Goal: Information Seeking & Learning: Learn about a topic

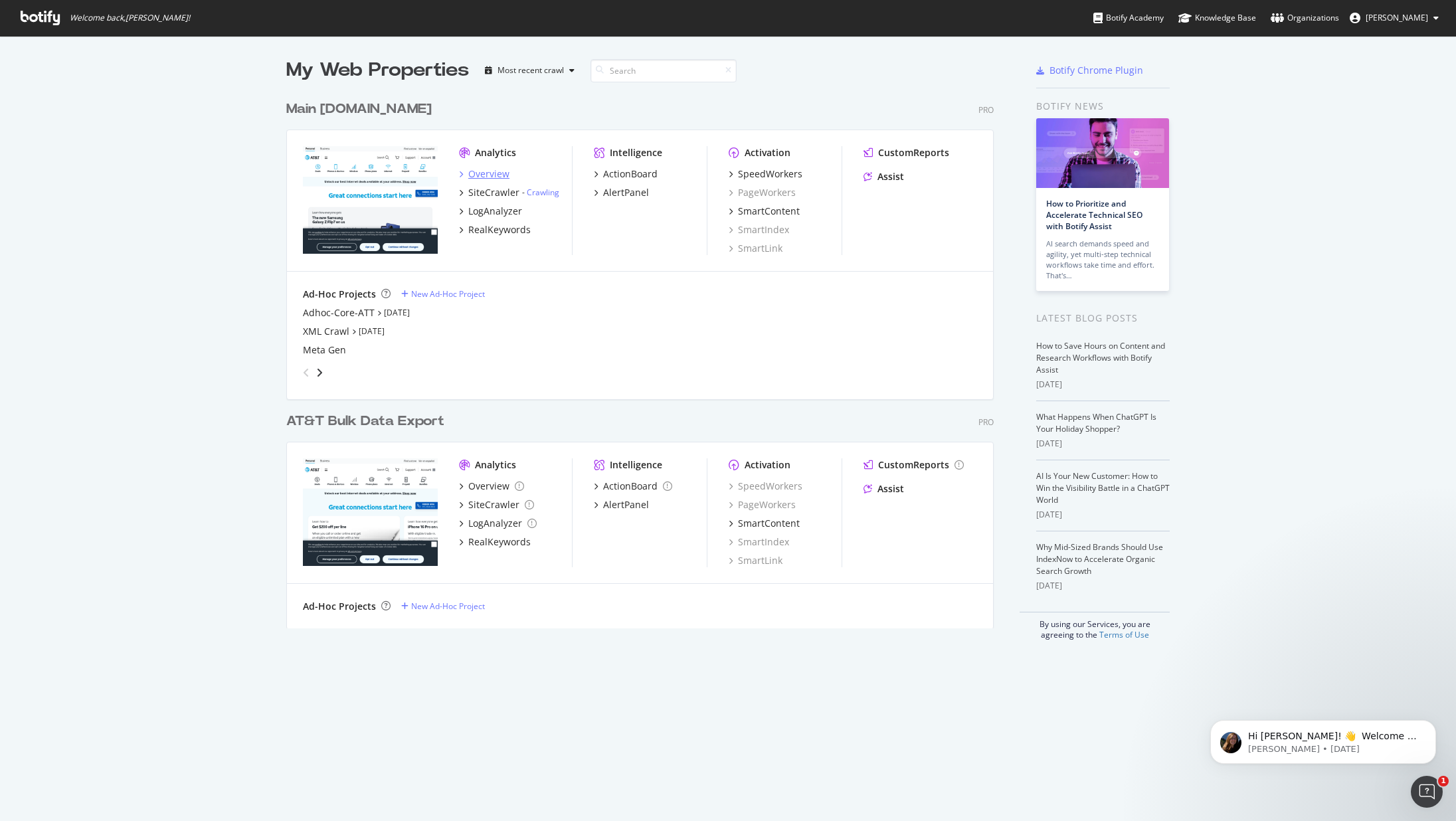
click at [499, 172] on div "Overview" at bounding box center [490, 173] width 42 height 14
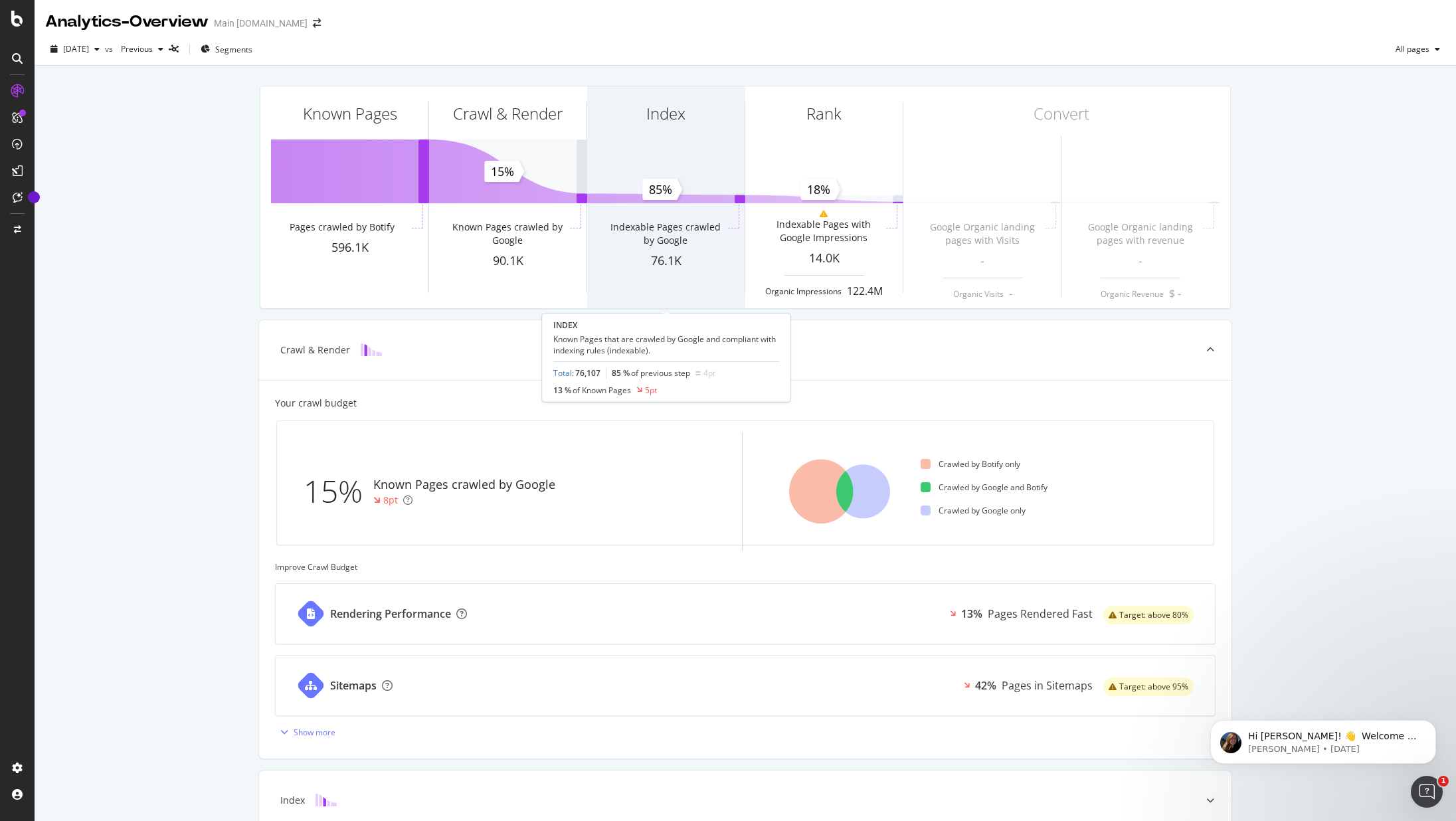
click at [670, 149] on div "Index" at bounding box center [666, 137] width 157 height 102
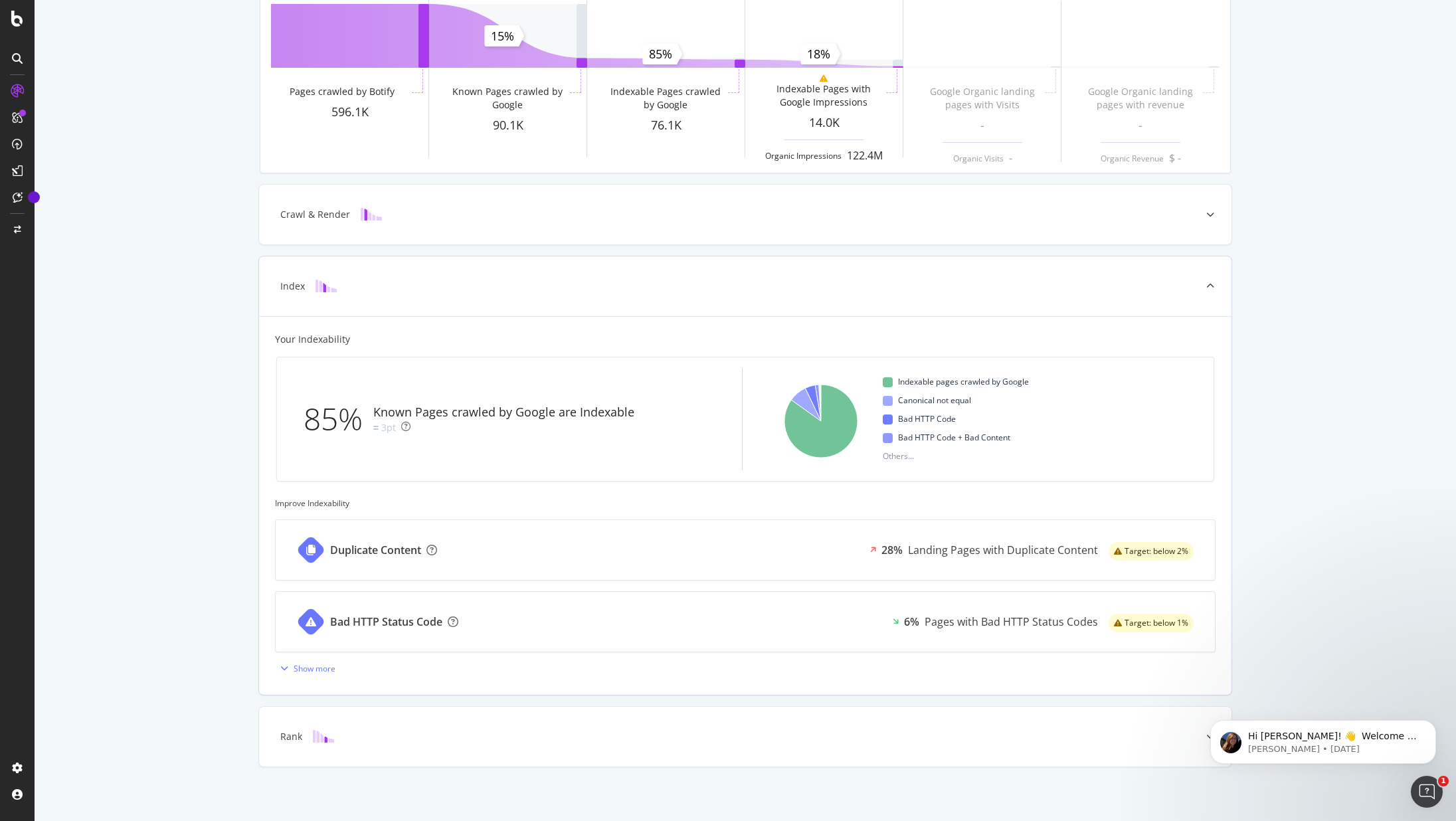
scroll to position [139, 0]
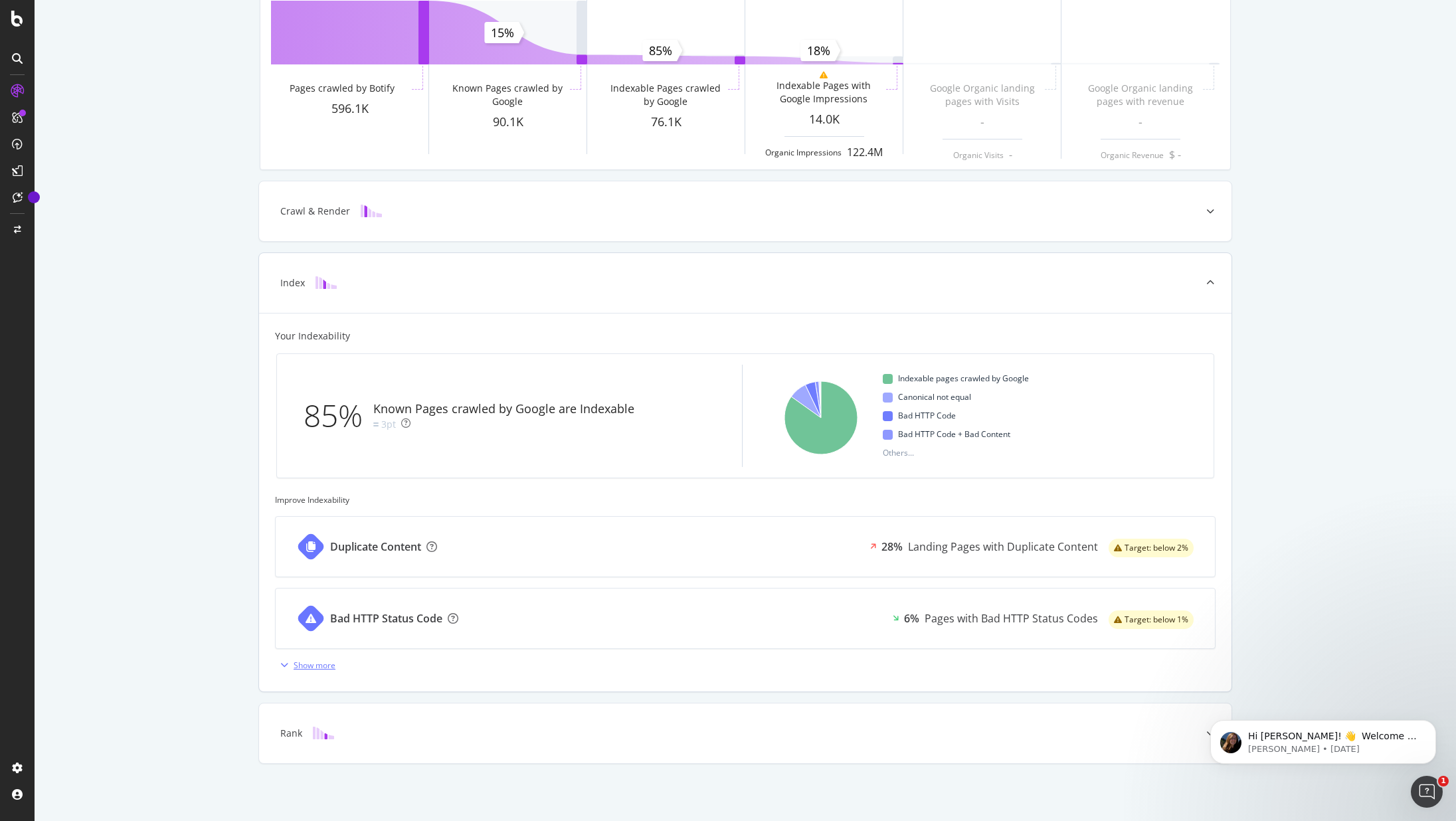
click at [315, 667] on div "Show more" at bounding box center [314, 665] width 42 height 12
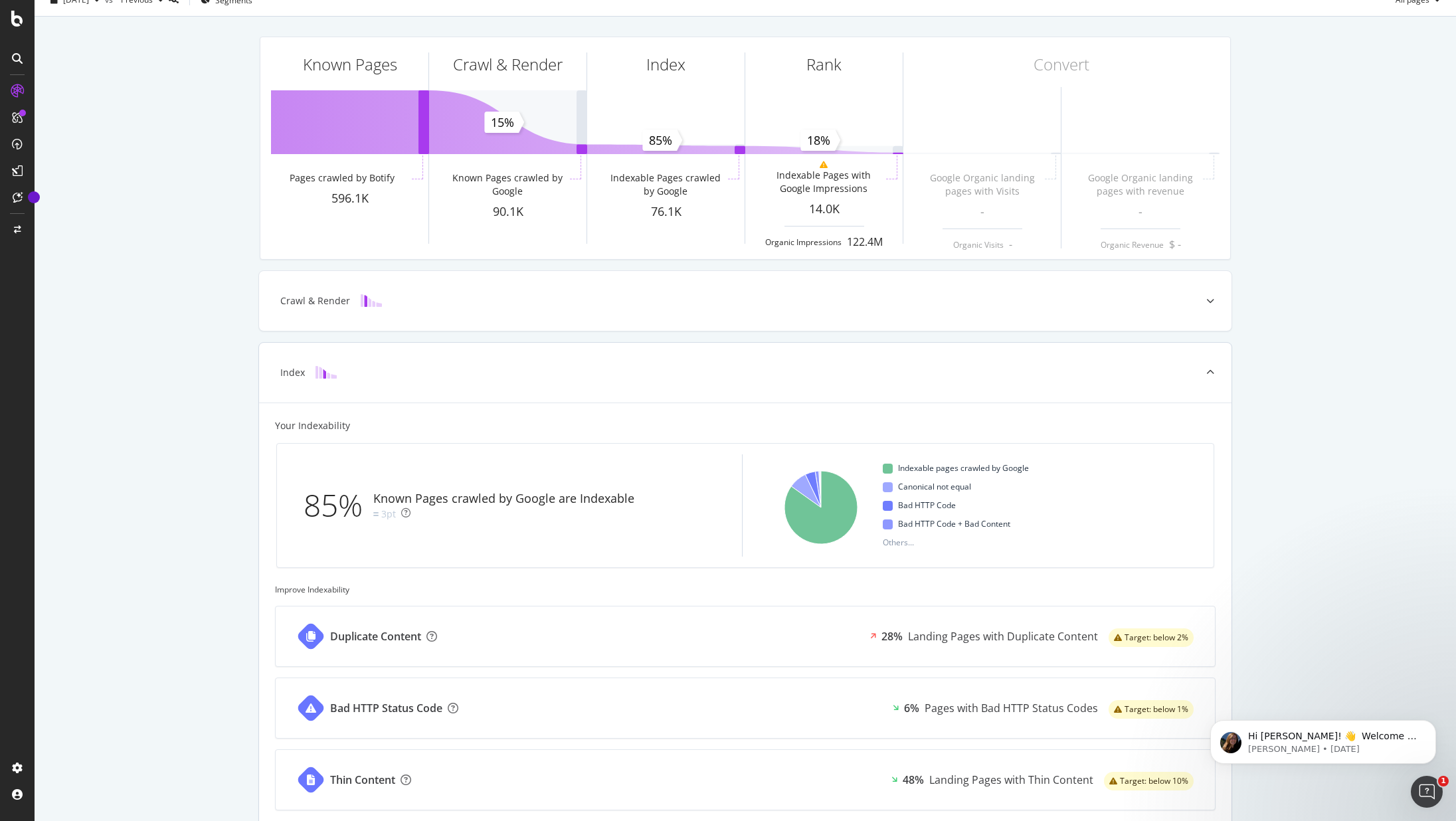
scroll to position [0, 0]
